Goal: Task Accomplishment & Management: Use online tool/utility

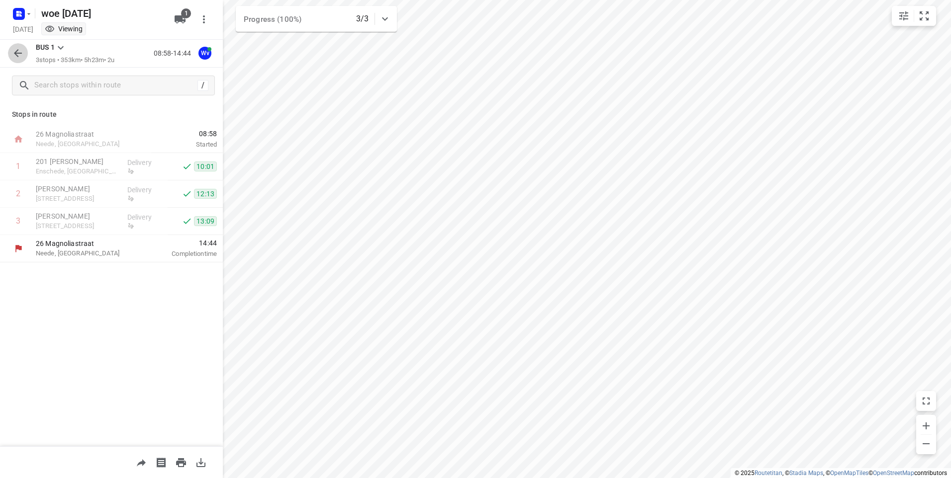
click at [18, 54] on icon "button" at bounding box center [18, 53] width 8 height 8
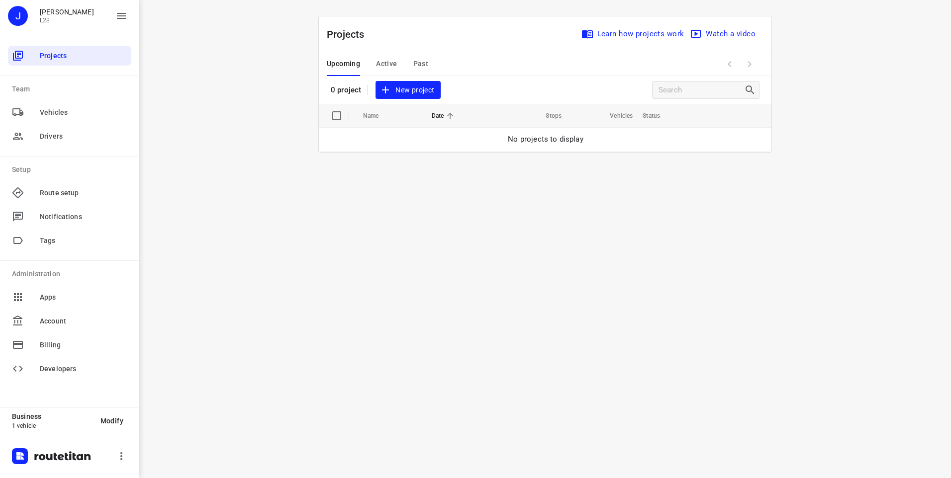
click at [420, 93] on span "New project" at bounding box center [407, 90] width 53 height 12
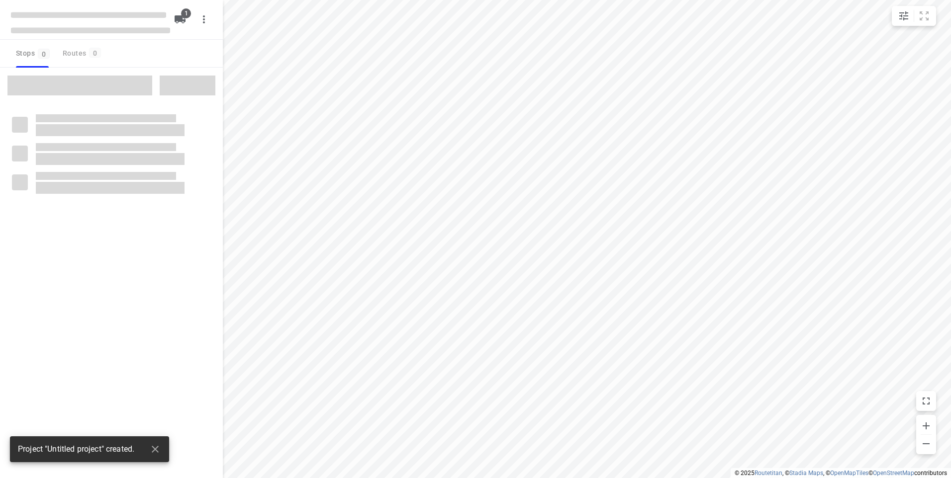
type input "distance"
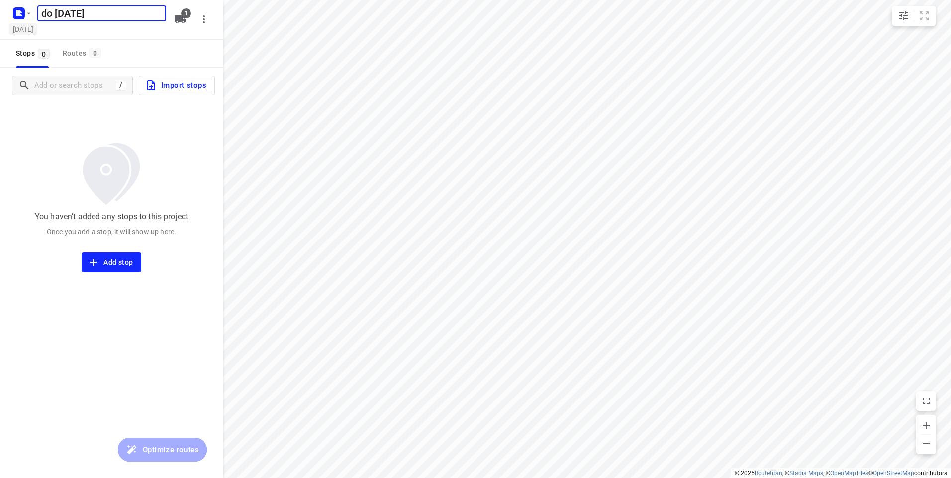
type input "do [DATE]"
click at [26, 29] on h5 "[DATE]" at bounding box center [23, 28] width 28 height 11
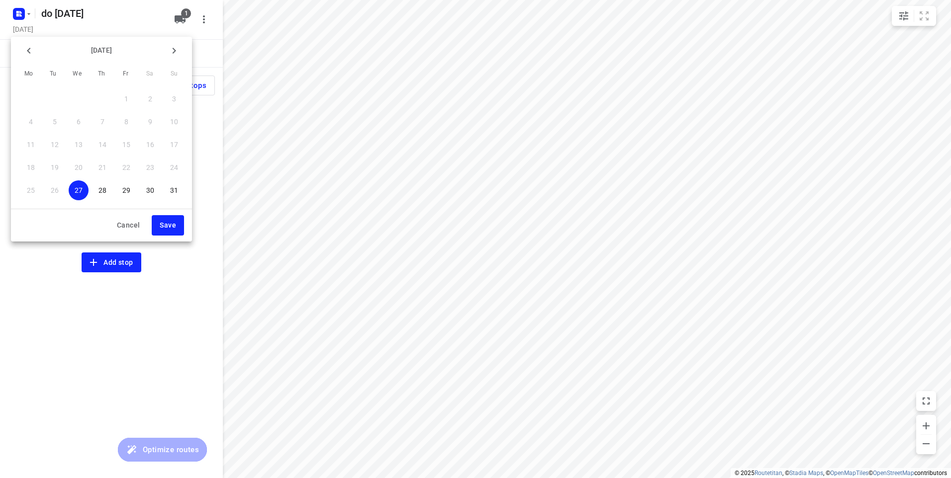
click at [103, 194] on p "28" at bounding box center [102, 191] width 8 height 10
click at [161, 225] on span "Save" at bounding box center [168, 225] width 16 height 12
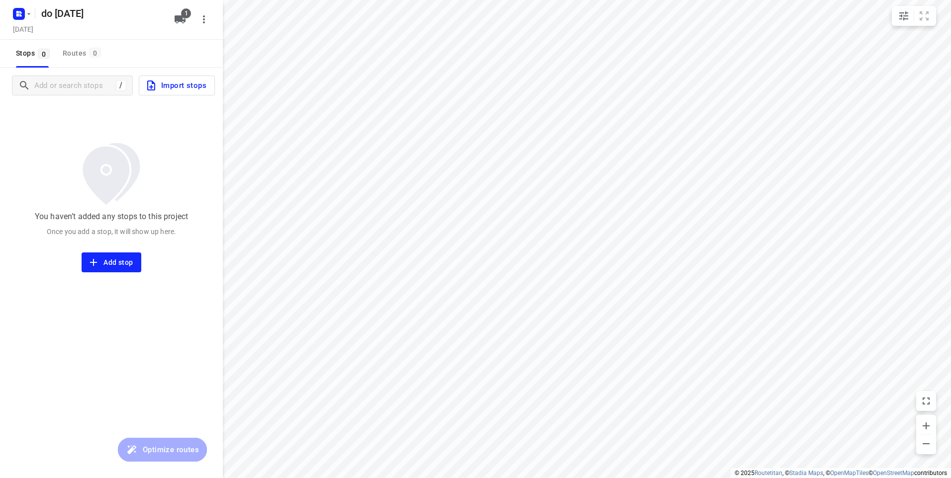
click at [161, 88] on span "Import stops" at bounding box center [175, 85] width 61 height 13
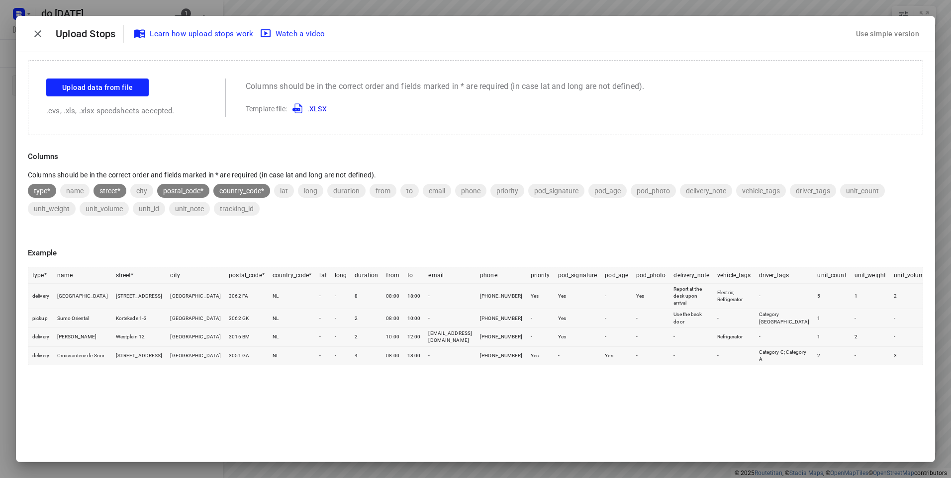
click at [883, 31] on div "Use simple version" at bounding box center [887, 34] width 67 height 16
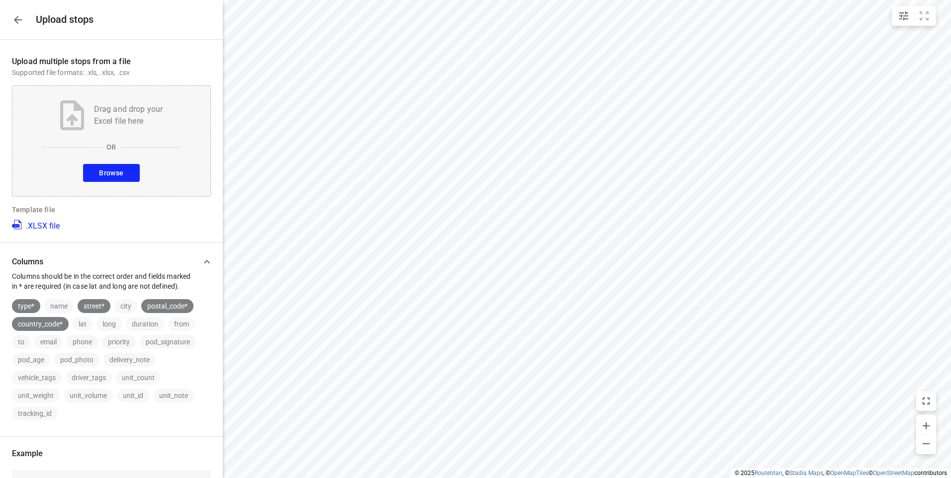
click at [108, 162] on div "Drag and drop your Excel file here OR Browse" at bounding box center [111, 141] width 199 height 111
click at [118, 173] on span "Browse" at bounding box center [111, 173] width 24 height 12
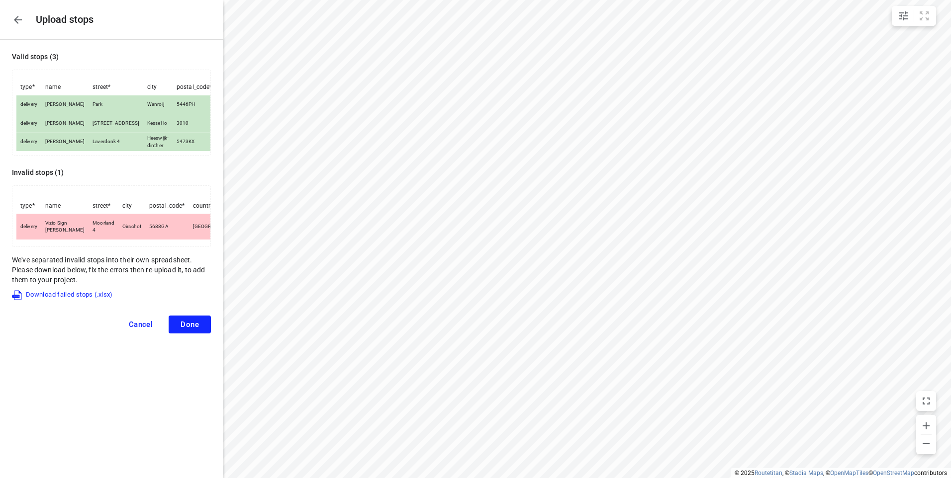
click at [118, 239] on td "Oirschot" at bounding box center [131, 226] width 27 height 25
click at [67, 301] on span "Download failed stops (.xlsx)" at bounding box center [62, 295] width 101 height 12
click at [145, 329] on span "Cancel" at bounding box center [141, 324] width 24 height 9
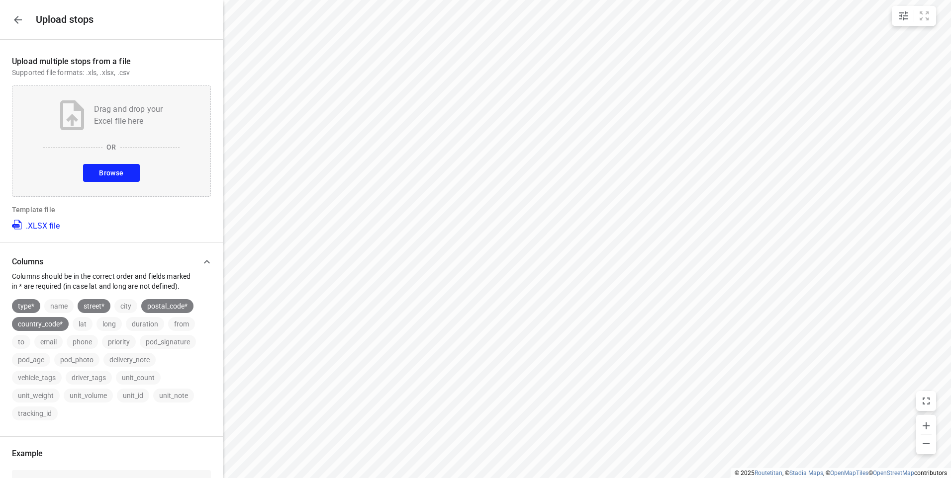
click at [104, 174] on span "Browse" at bounding box center [111, 173] width 24 height 12
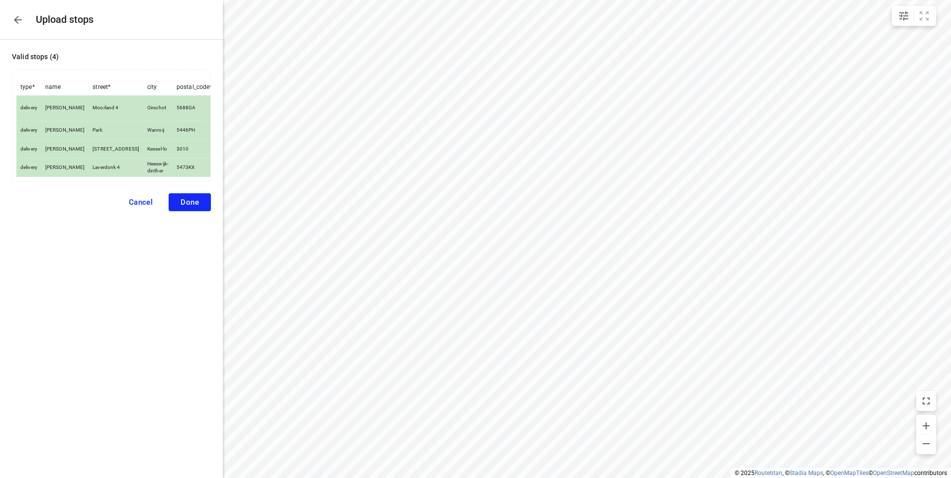
click at [188, 211] on button "Done" at bounding box center [190, 202] width 42 height 18
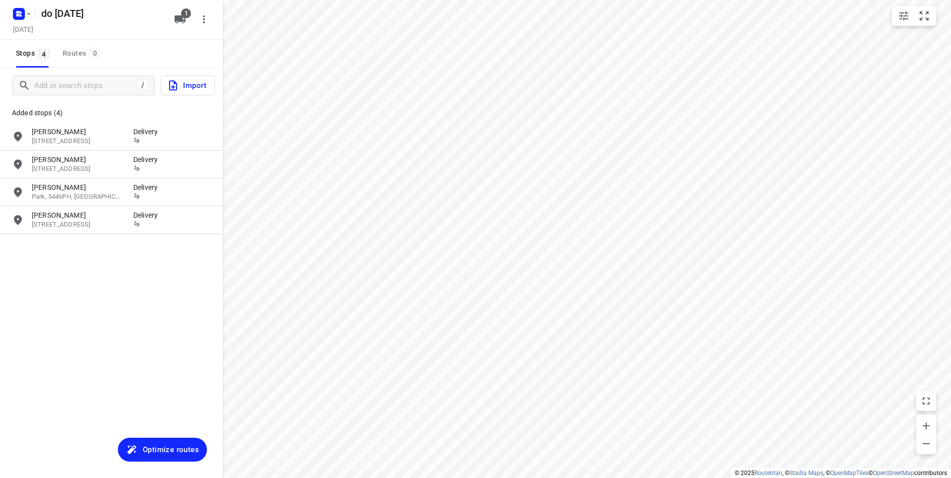
click at [158, 452] on span "Optimize routes" at bounding box center [171, 450] width 56 height 13
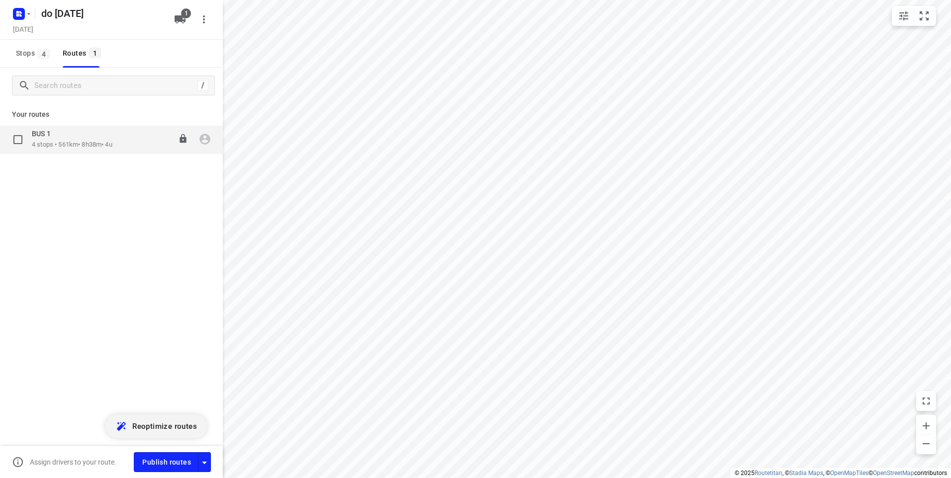
click at [90, 138] on div "BUS 1" at bounding box center [72, 134] width 81 height 11
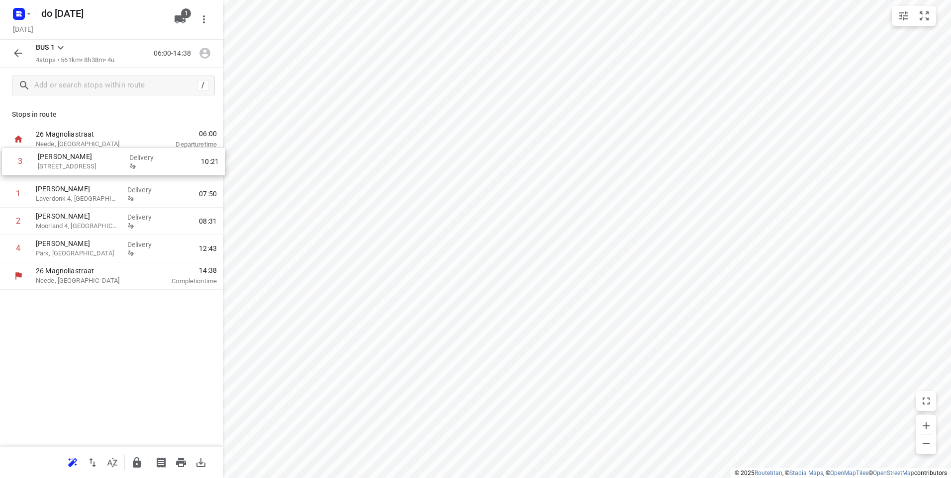
drag, startPoint x: 96, startPoint y: 225, endPoint x: 98, endPoint y: 154, distance: 71.7
click at [98, 154] on div "1 [PERSON_NAME] 4, [GEOGRAPHIC_DATA]-dinther Delivery 07:50 2 [PERSON_NAME] 4, …" at bounding box center [111, 207] width 223 height 109
drag, startPoint x: 101, startPoint y: 224, endPoint x: 108, endPoint y: 186, distance: 38.9
click at [108, 186] on div "1 [PERSON_NAME] [STREET_ADDRESS]-lo Delivery 09:25 2 [PERSON_NAME] Laverdonk 4,…" at bounding box center [111, 207] width 223 height 109
click at [207, 51] on icon "button" at bounding box center [204, 53] width 11 height 11
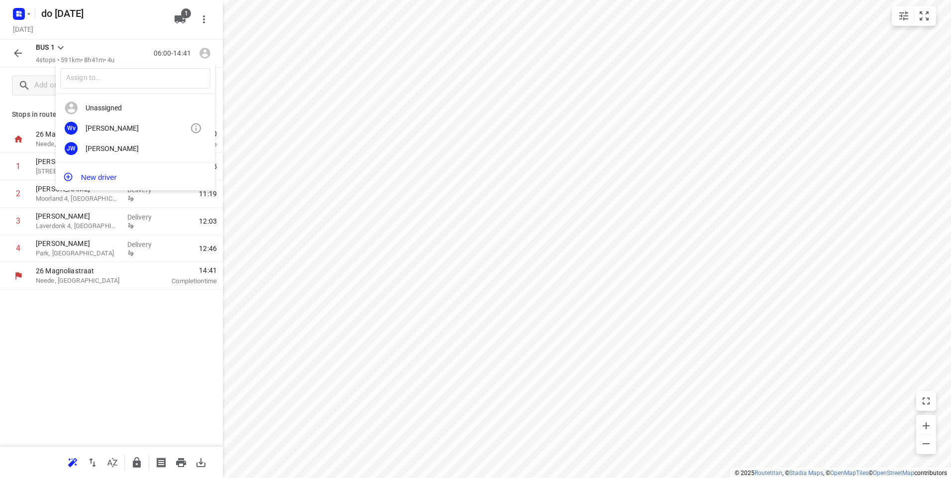
click at [101, 129] on div "[PERSON_NAME]" at bounding box center [138, 128] width 104 height 8
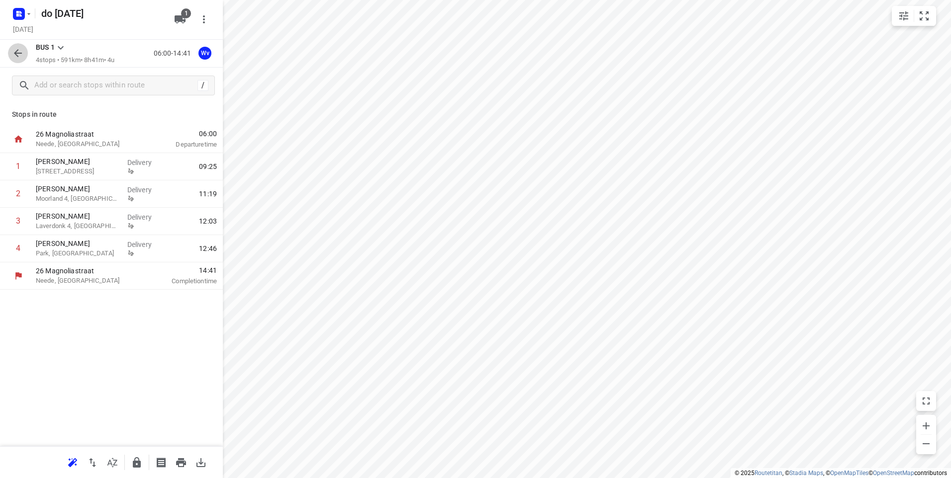
click at [21, 51] on icon "button" at bounding box center [18, 53] width 12 height 12
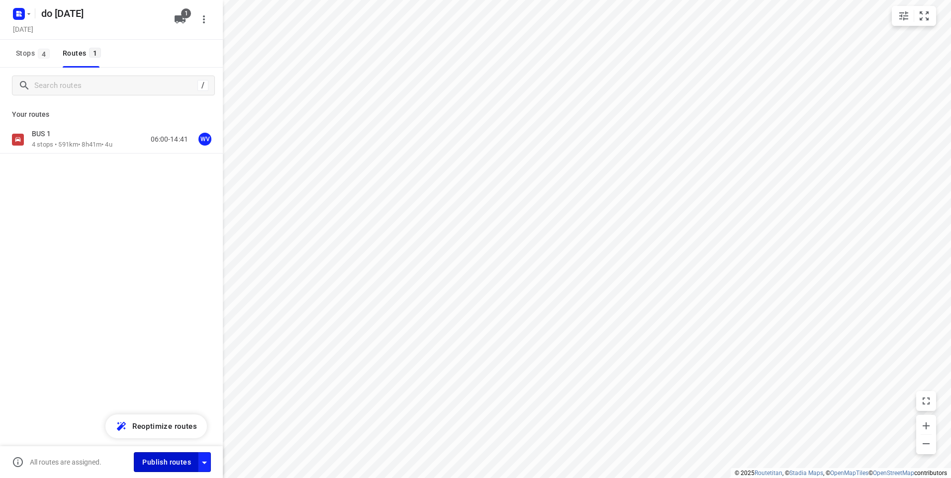
click at [159, 467] on span "Publish routes" at bounding box center [166, 463] width 49 height 12
